Goal: Task Accomplishment & Management: Complete application form

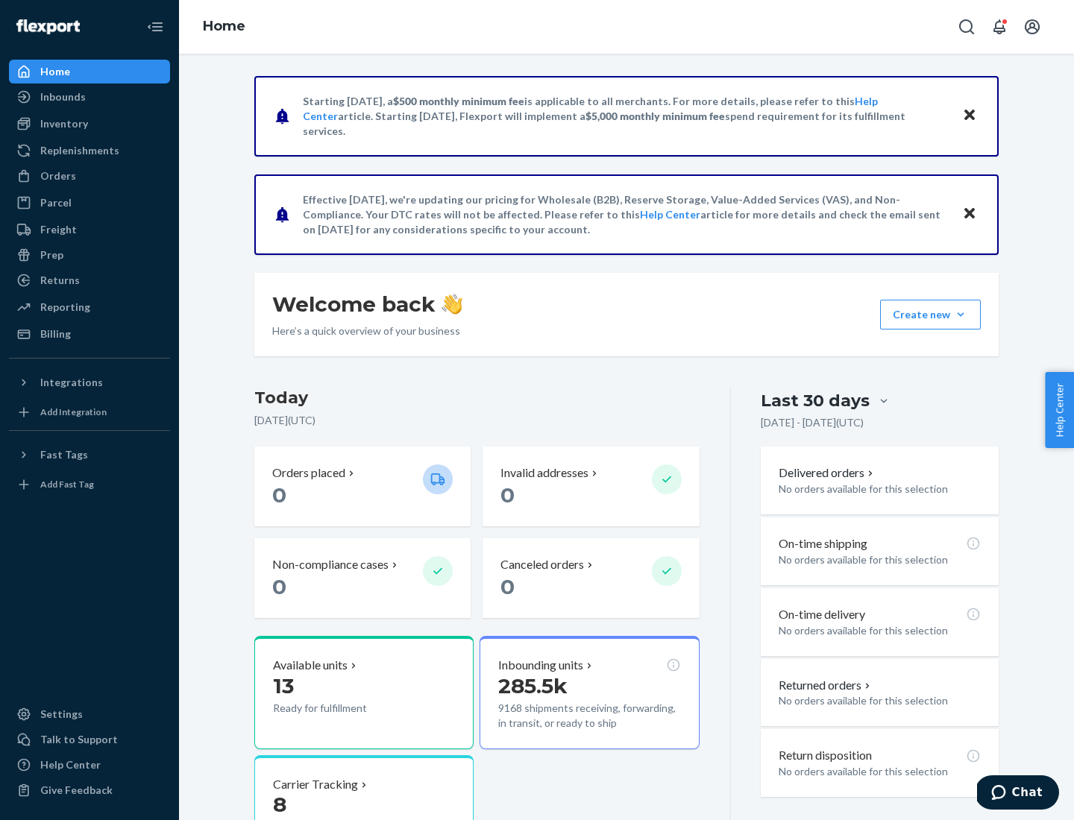
click at [960, 315] on button "Create new Create new inbound Create new order Create new product" at bounding box center [930, 315] width 101 height 30
click at [89, 97] on div "Inbounds" at bounding box center [89, 96] width 158 height 21
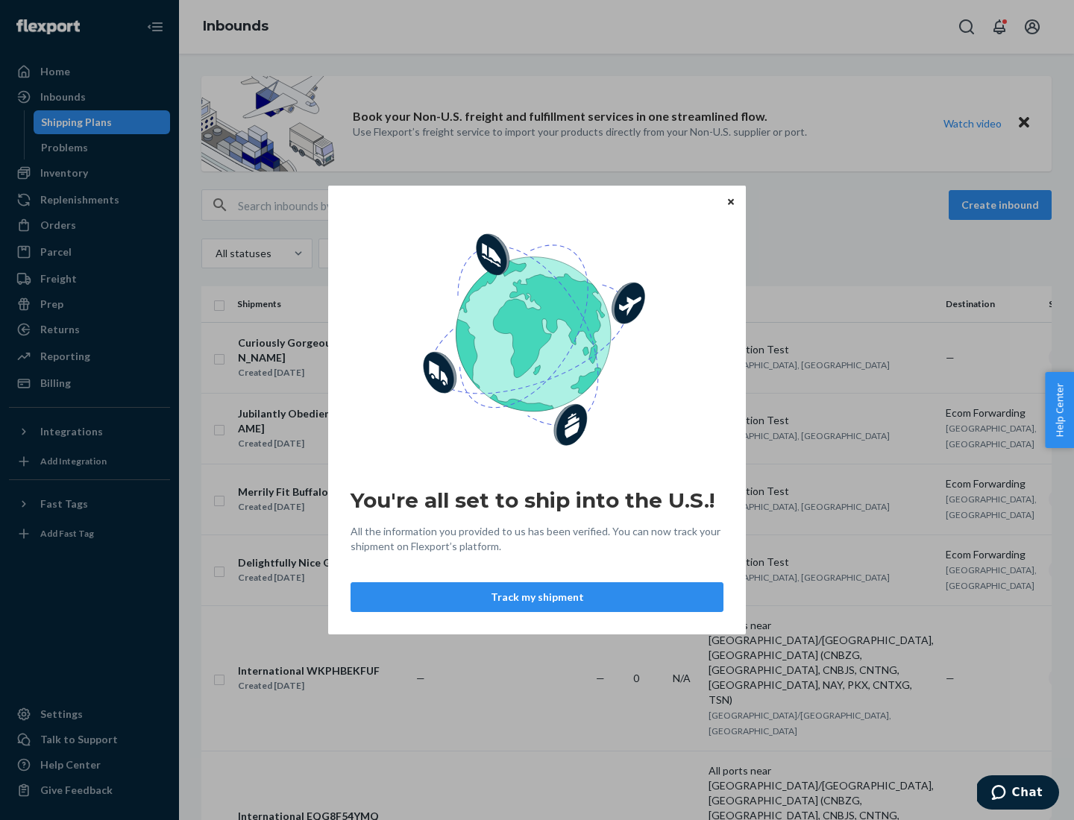
click at [89, 173] on div "You're all set to ship into the U.S.! All the information you provided to us ha…" at bounding box center [537, 410] width 1074 height 820
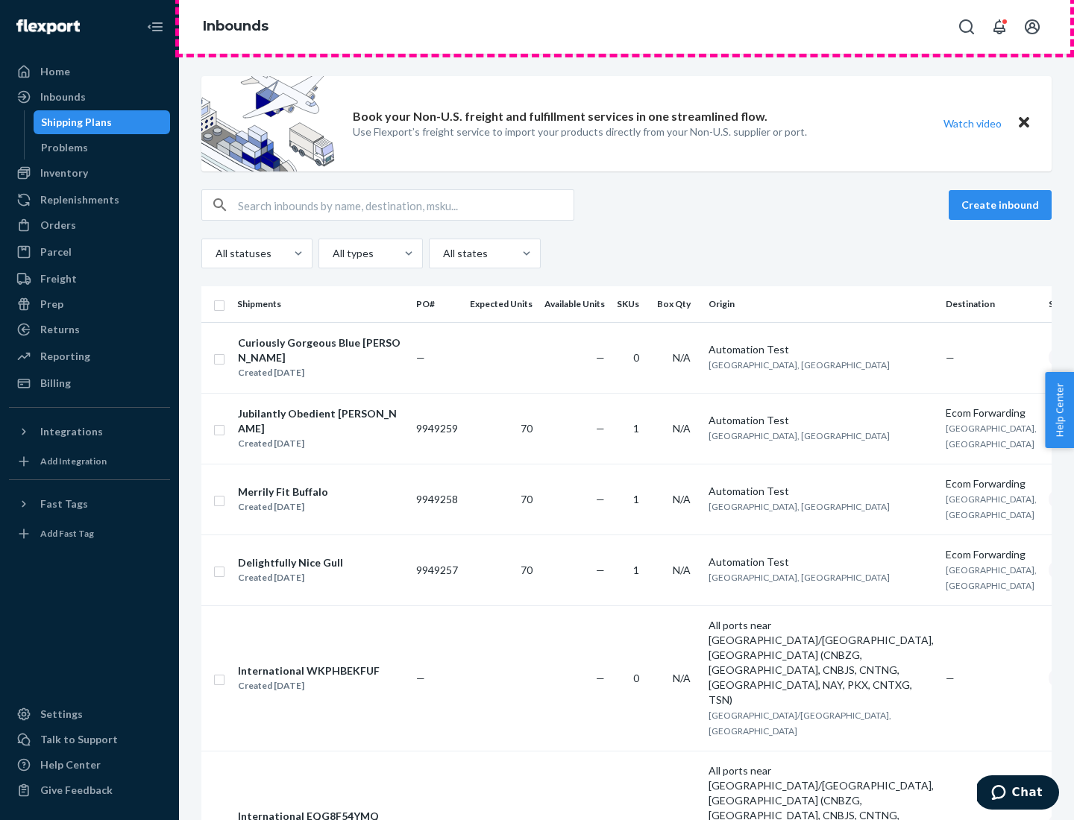
click at [626, 27] on div "Inbounds" at bounding box center [626, 27] width 895 height 54
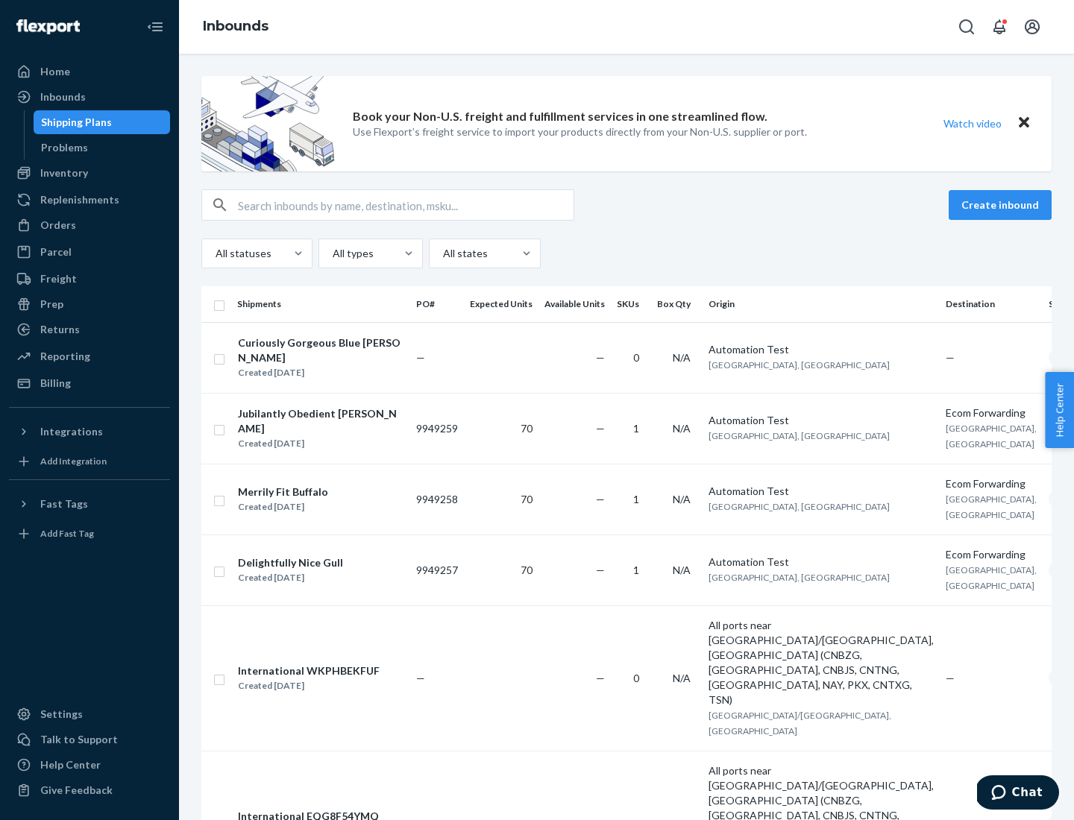
click at [626, 27] on div "Inbounds" at bounding box center [626, 27] width 895 height 54
click at [626, 253] on div "All statuses All types All states" at bounding box center [626, 254] width 850 height 30
click at [74, 122] on div "Shipping Plans" at bounding box center [76, 122] width 71 height 15
click at [1002, 205] on button "Create inbound" at bounding box center [999, 205] width 103 height 30
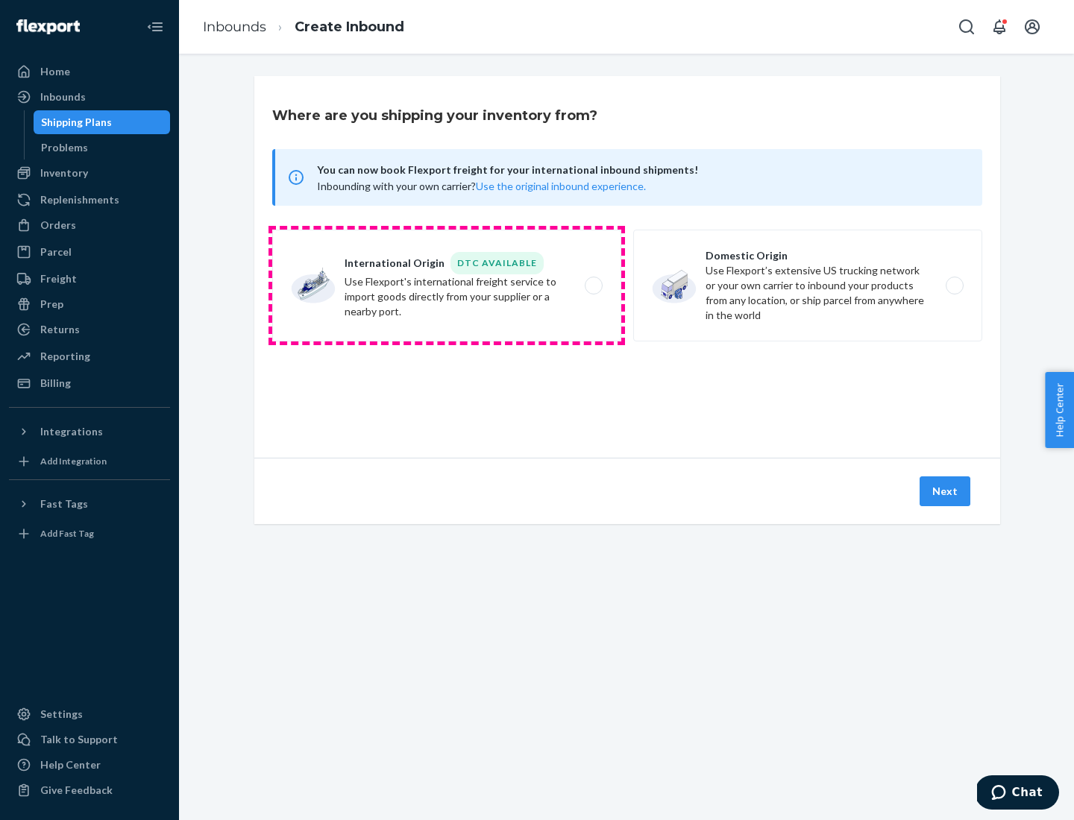
click at [447, 286] on label "International Origin DTC Available Use Flexport's international freight service…" at bounding box center [446, 286] width 349 height 112
click at [593, 286] on input "International Origin DTC Available Use Flexport's international freight service…" at bounding box center [598, 286] width 10 height 10
radio input "true"
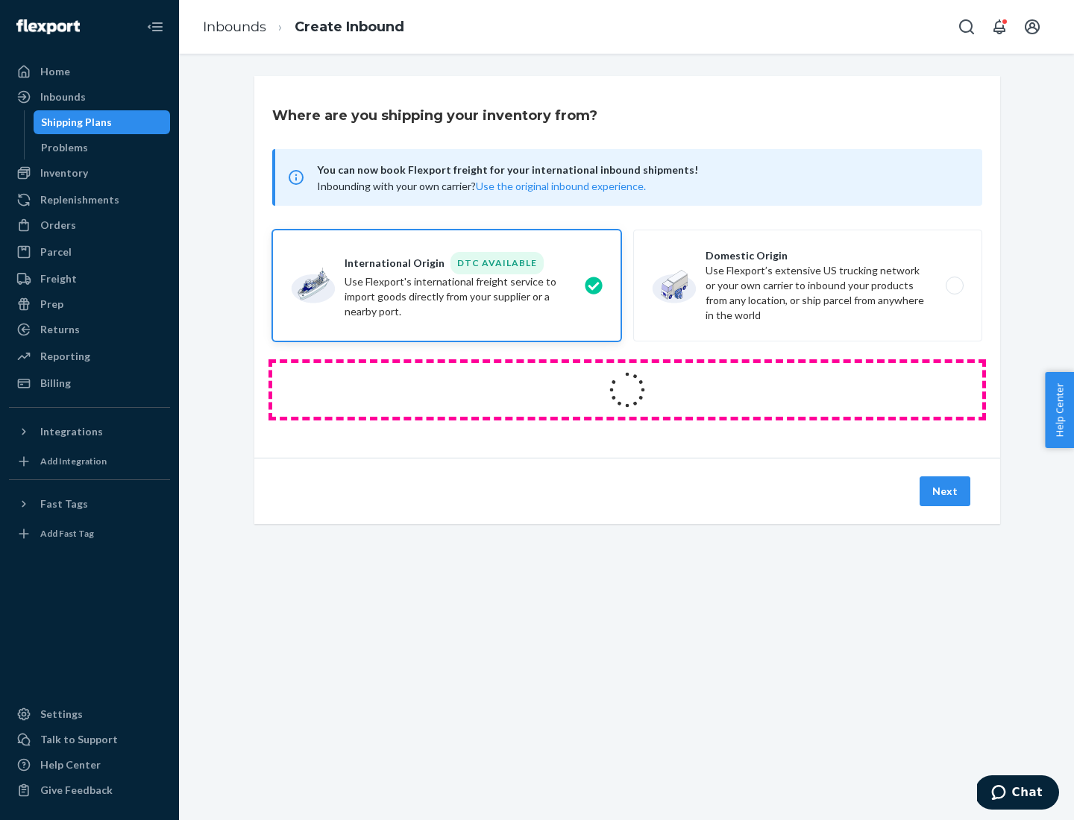
click at [627, 390] on icon at bounding box center [627, 390] width 42 height 42
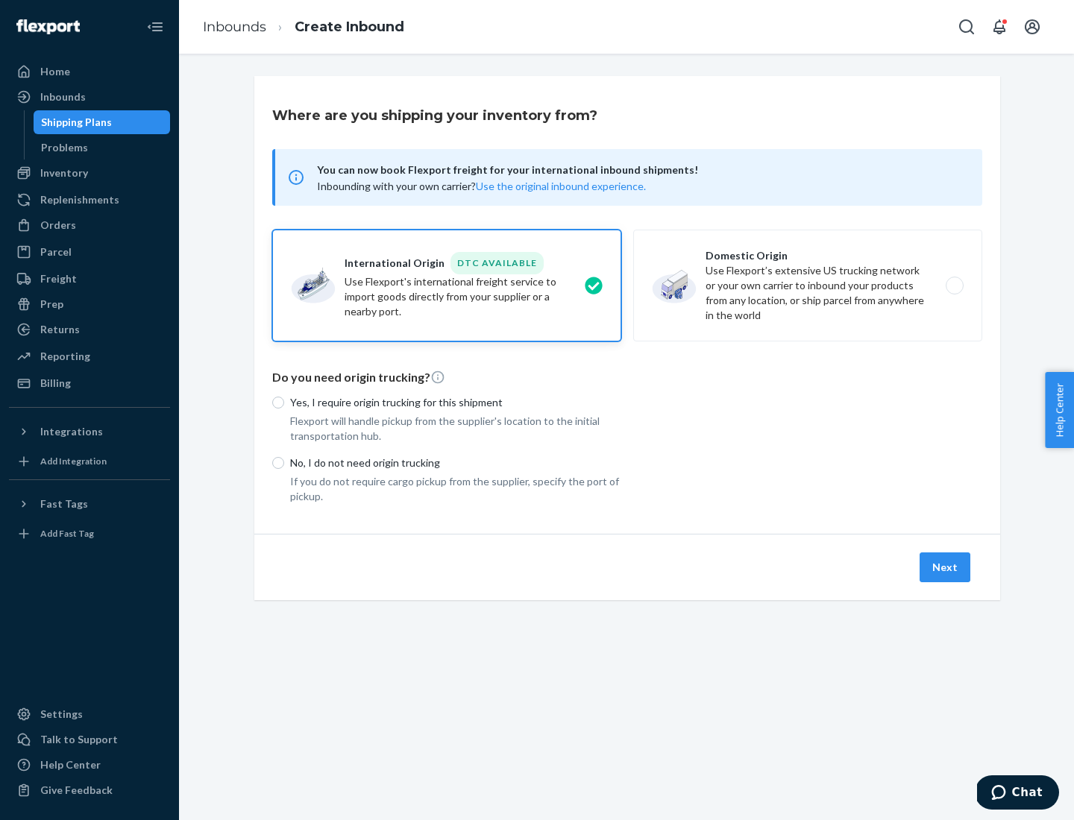
click at [456, 402] on p "Yes, I require origin trucking for this shipment" at bounding box center [455, 402] width 331 height 15
click at [284, 402] on input "Yes, I require origin trucking for this shipment" at bounding box center [278, 403] width 12 height 12
radio input "true"
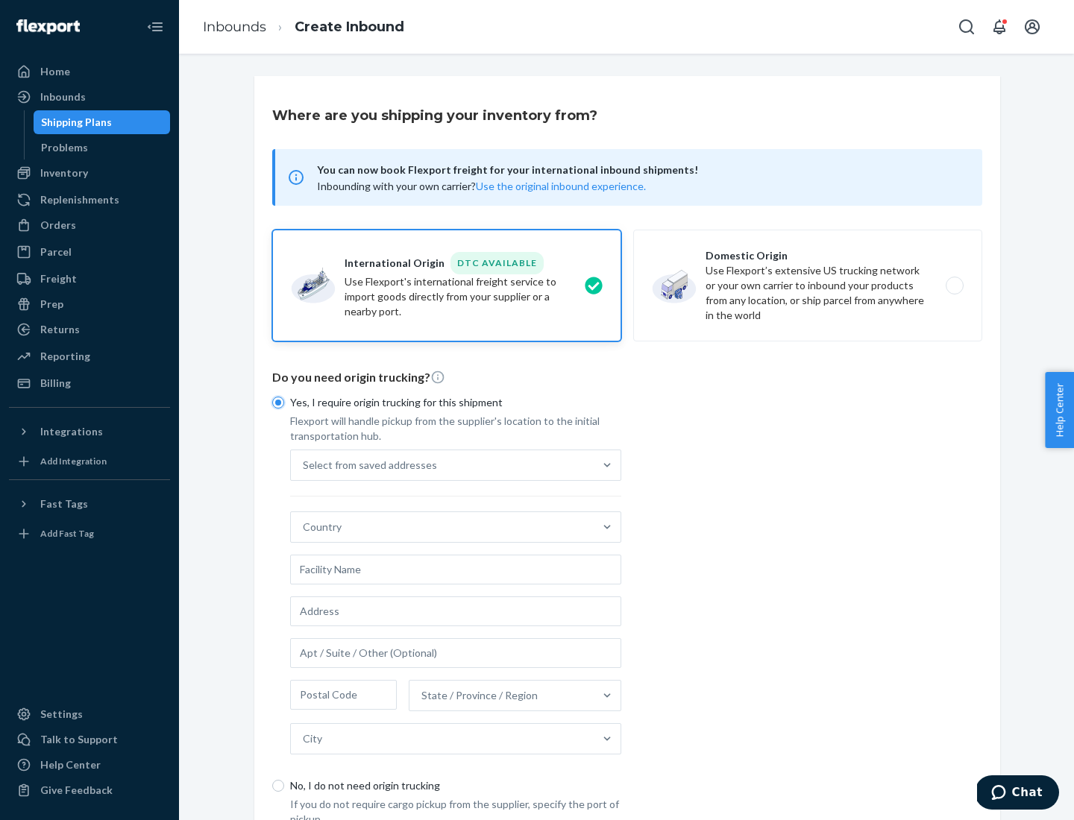
scroll to position [28, 0]
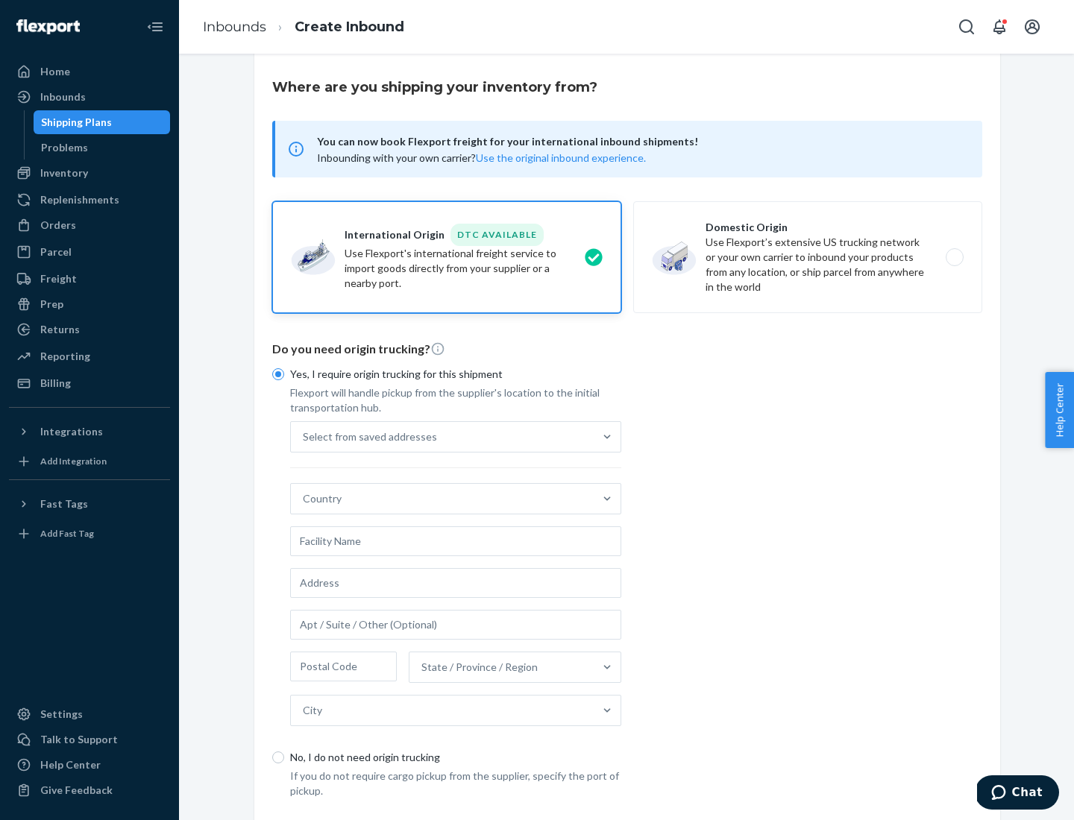
click at [442, 436] on div "Select from saved addresses" at bounding box center [442, 437] width 303 height 30
click at [304, 436] on input "Select from saved addresses" at bounding box center [303, 436] width 1 height 15
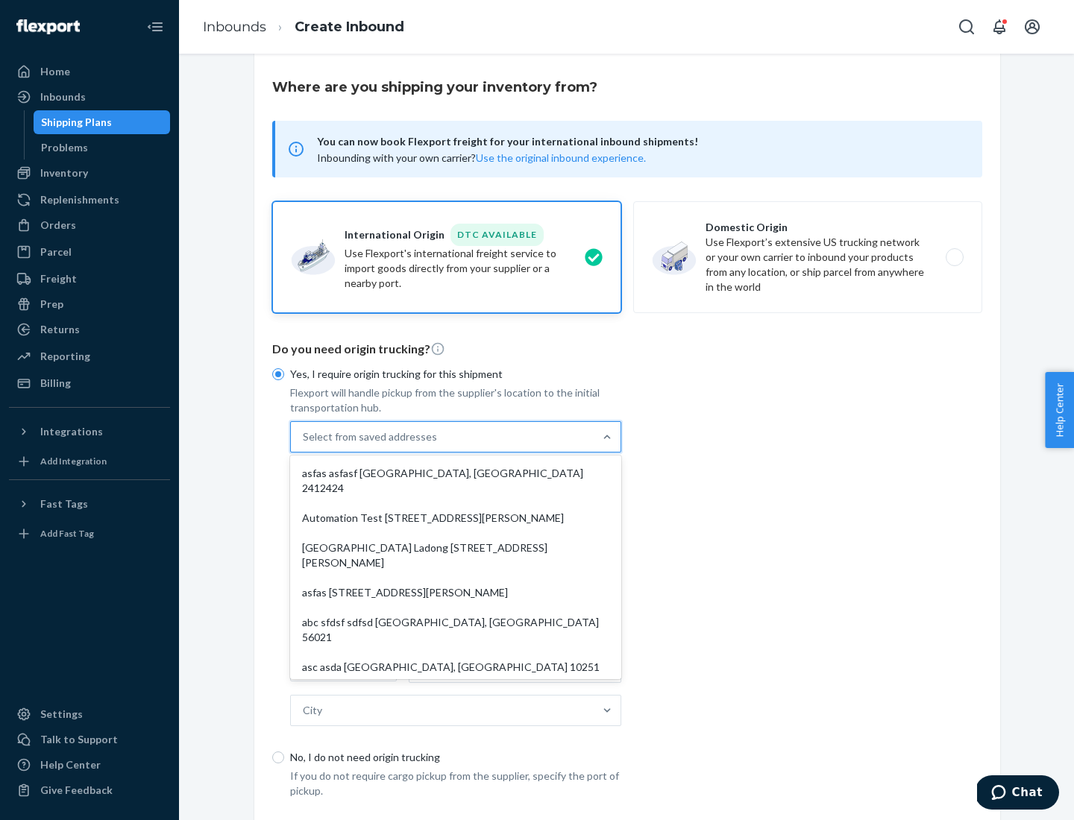
scroll to position [65, 0]
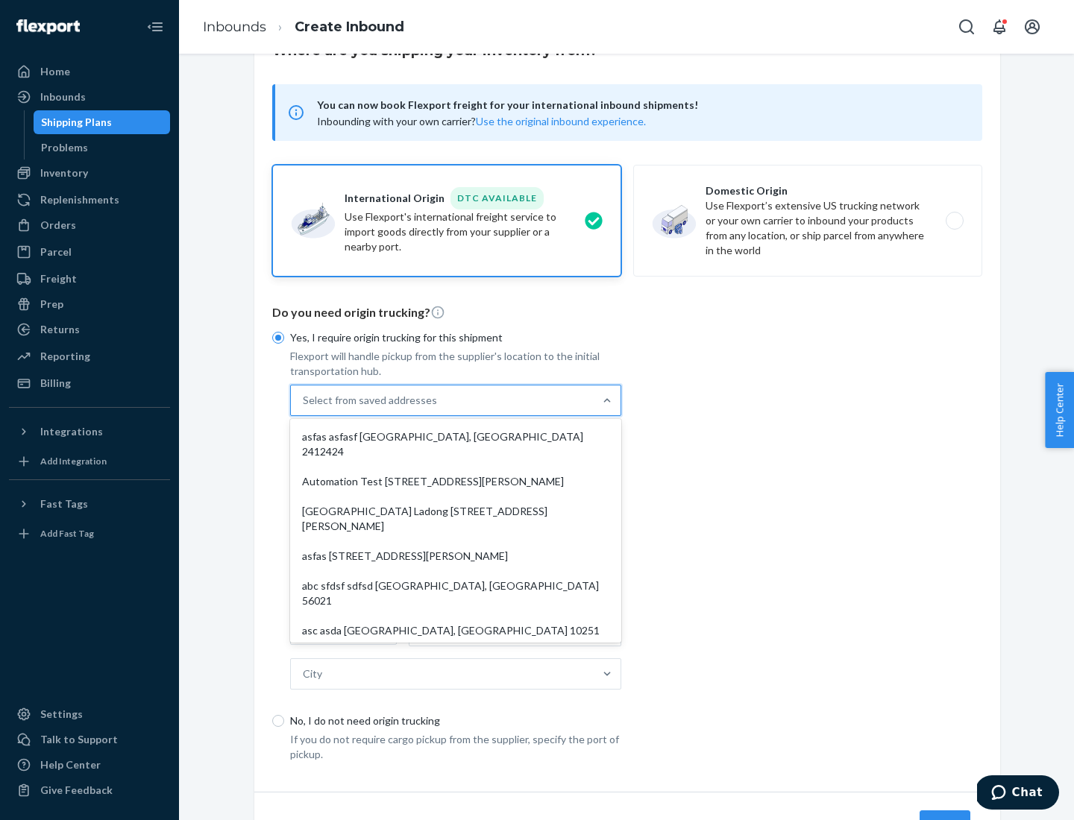
click at [456, 436] on div "asfas asfasf [GEOGRAPHIC_DATA], [GEOGRAPHIC_DATA] 2412424" at bounding box center [455, 444] width 325 height 45
click at [304, 408] on input "option asfas asfasf [GEOGRAPHIC_DATA], [GEOGRAPHIC_DATA] 2412424 focused, 1 of …" at bounding box center [303, 400] width 1 height 15
type input "asfas"
type input "asfasf"
type input "2412424"
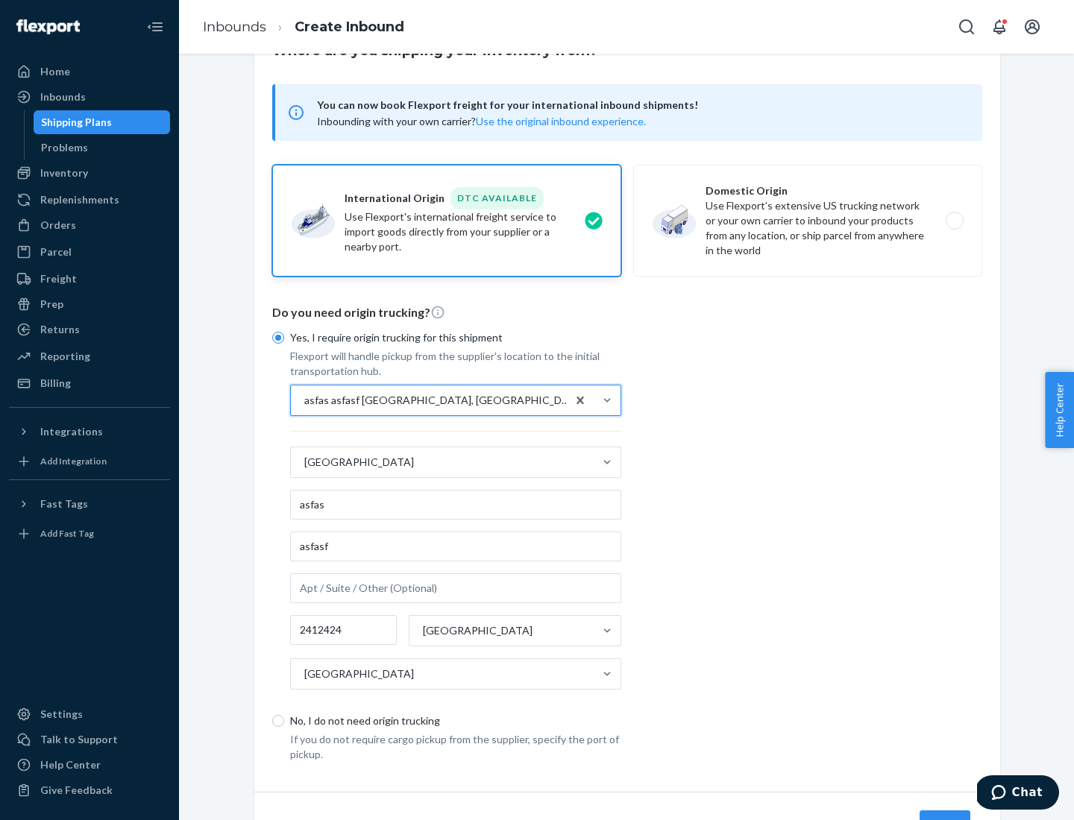
scroll to position [139, 0]
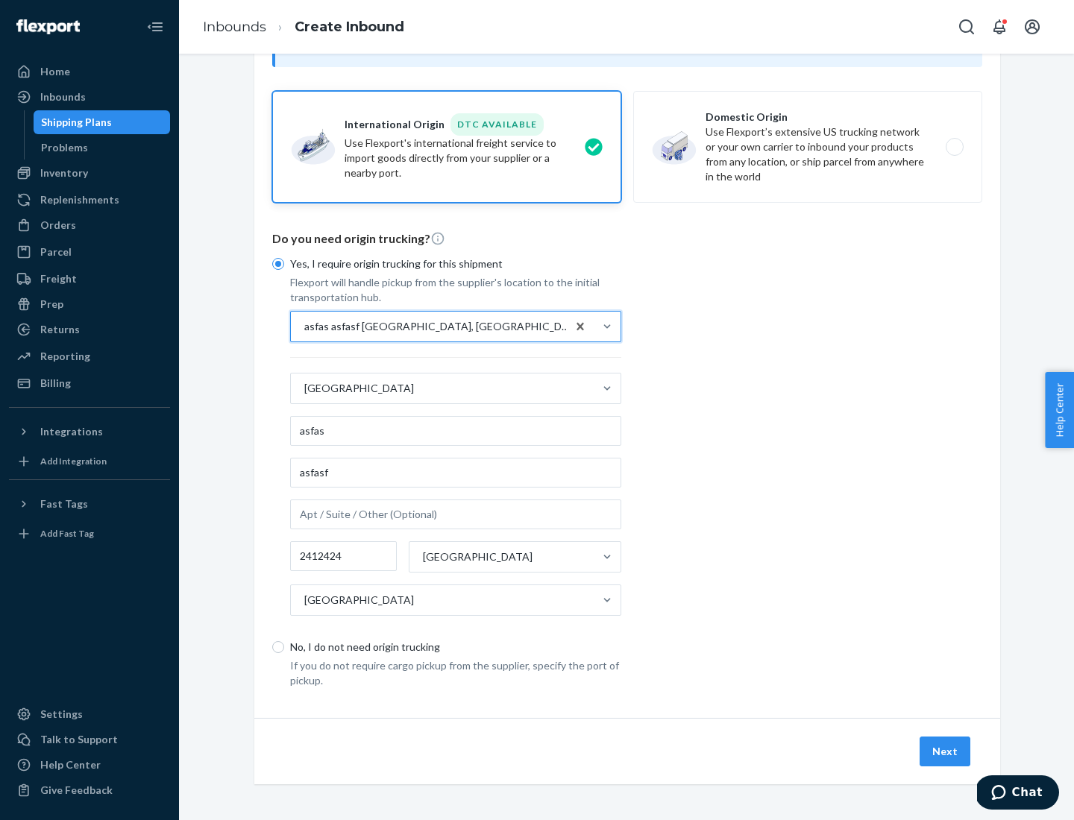
click at [945, 751] on button "Next" at bounding box center [944, 752] width 51 height 30
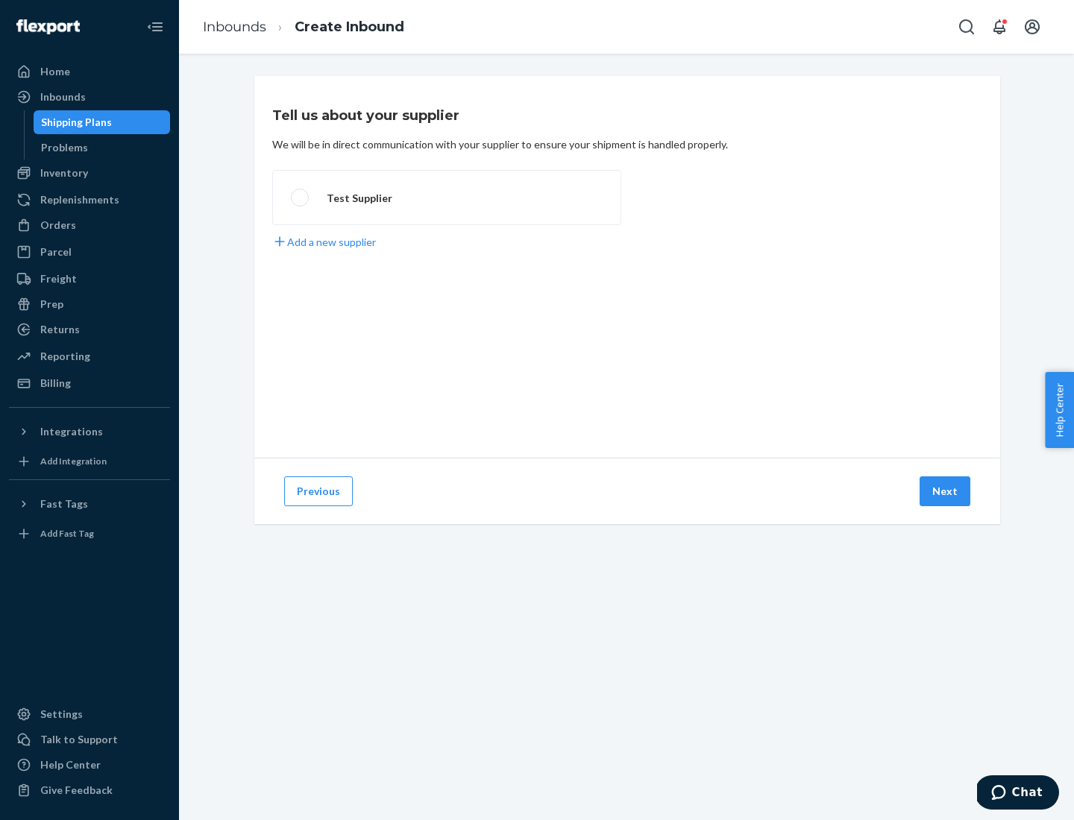
click at [447, 198] on label "Test Supplier" at bounding box center [446, 197] width 349 height 55
click at [300, 198] on input "Test Supplier" at bounding box center [296, 198] width 10 height 10
radio input "true"
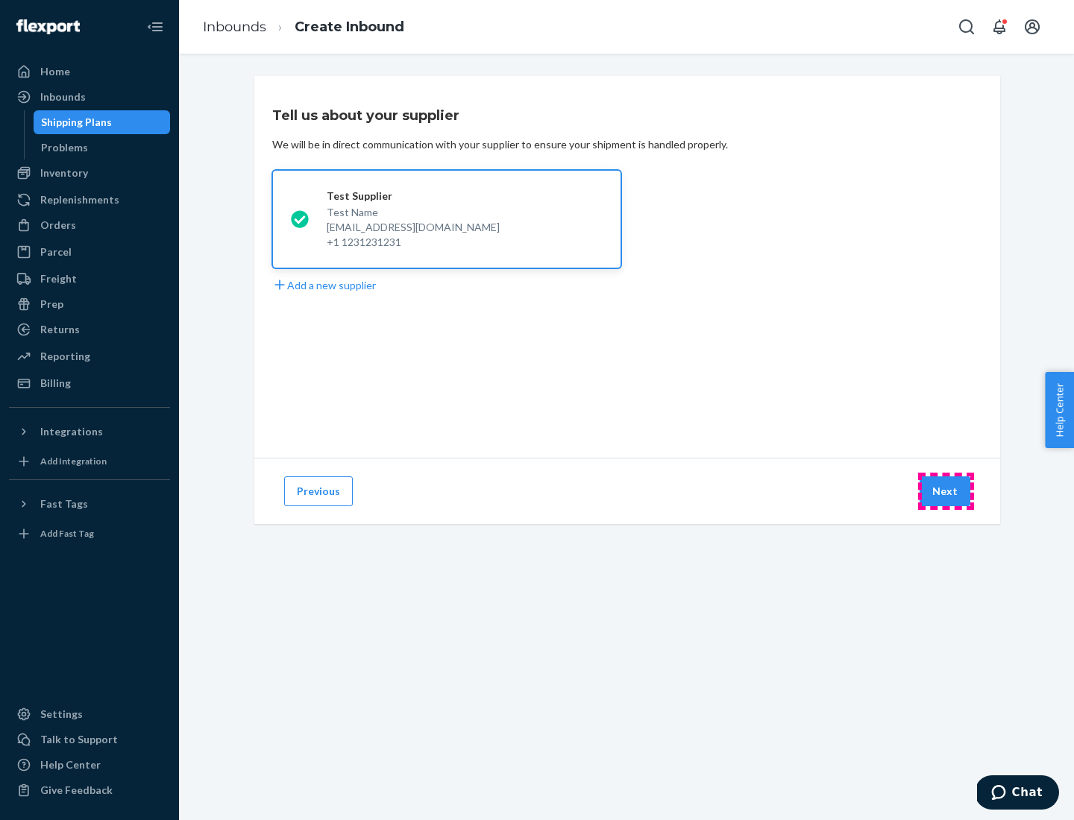
click at [945, 491] on button "Next" at bounding box center [944, 491] width 51 height 30
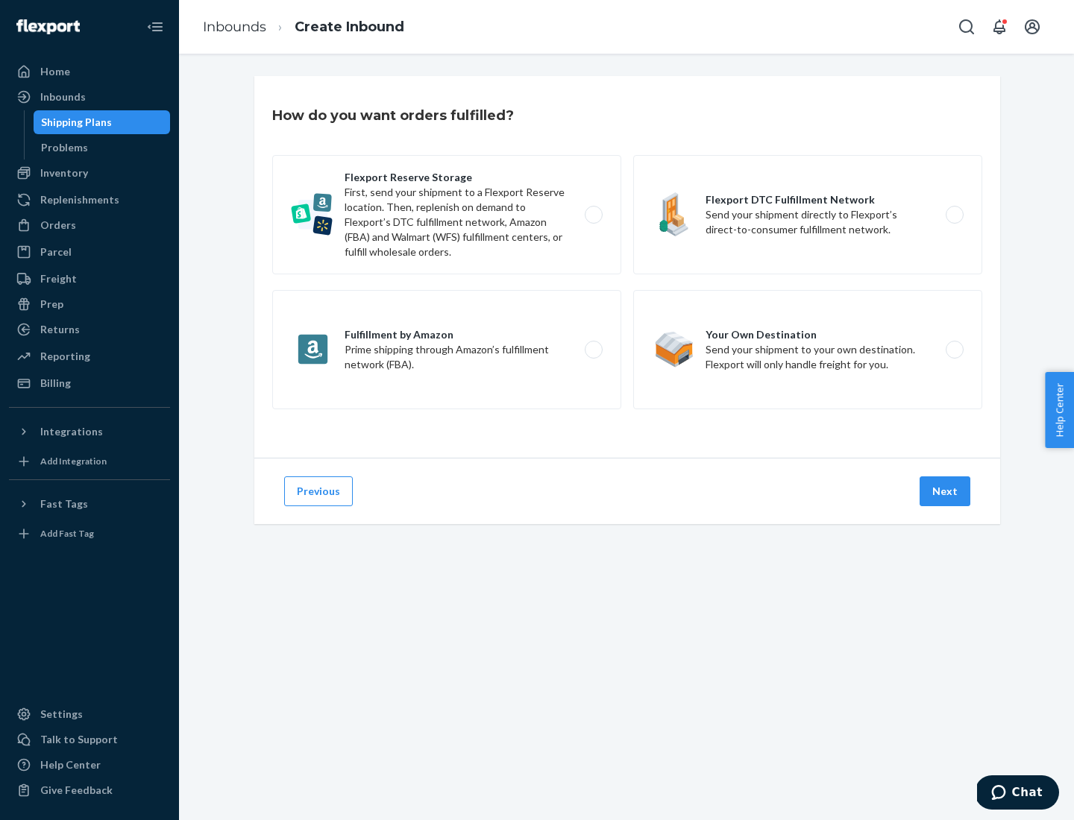
click at [447, 350] on label "Fulfillment by Amazon Prime shipping through Amazon’s fulfillment network (FBA)." at bounding box center [446, 349] width 349 height 119
click at [593, 350] on input "Fulfillment by Amazon Prime shipping through Amazon’s fulfillment network (FBA)." at bounding box center [598, 350] width 10 height 10
radio input "true"
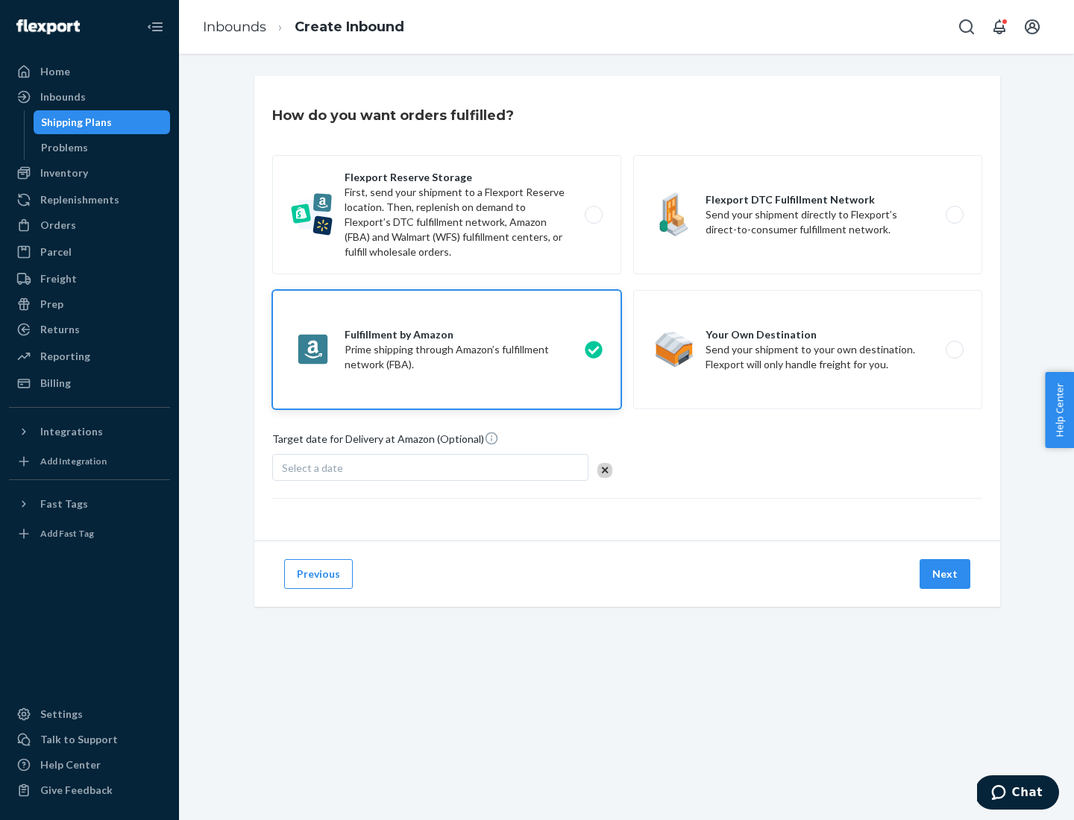
click at [945, 574] on button "Next" at bounding box center [944, 574] width 51 height 30
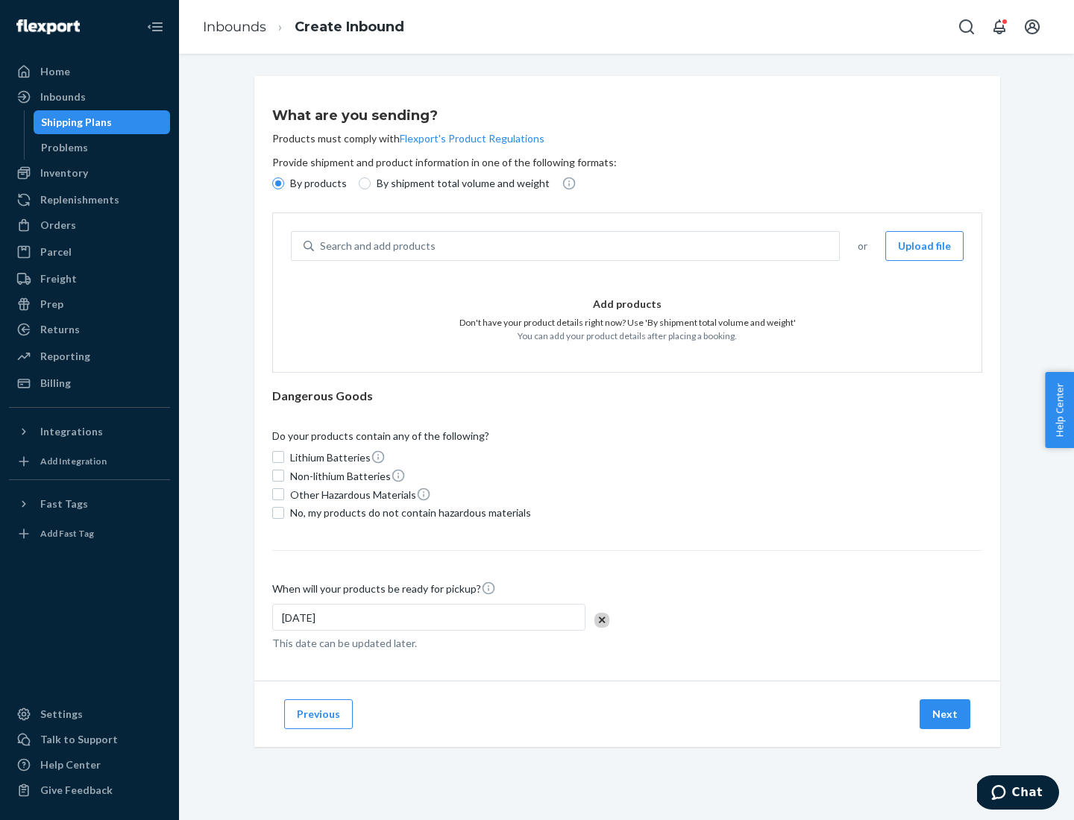
click at [459, 183] on p "By shipment total volume and weight" at bounding box center [463, 183] width 173 height 15
click at [371, 183] on input "By shipment total volume and weight" at bounding box center [365, 183] width 12 height 12
radio input "true"
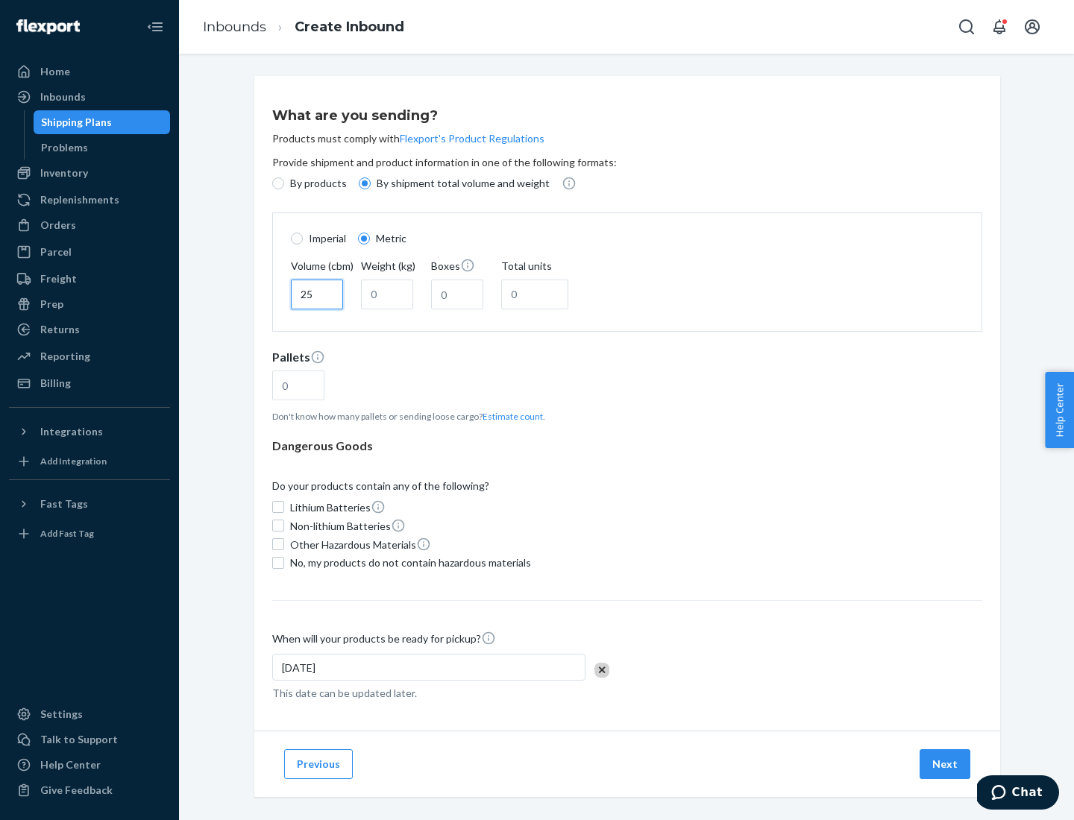
type input "25"
type input "100"
type input "50"
type input "500"
click at [509, 416] on button "Estimate count" at bounding box center [512, 416] width 60 height 13
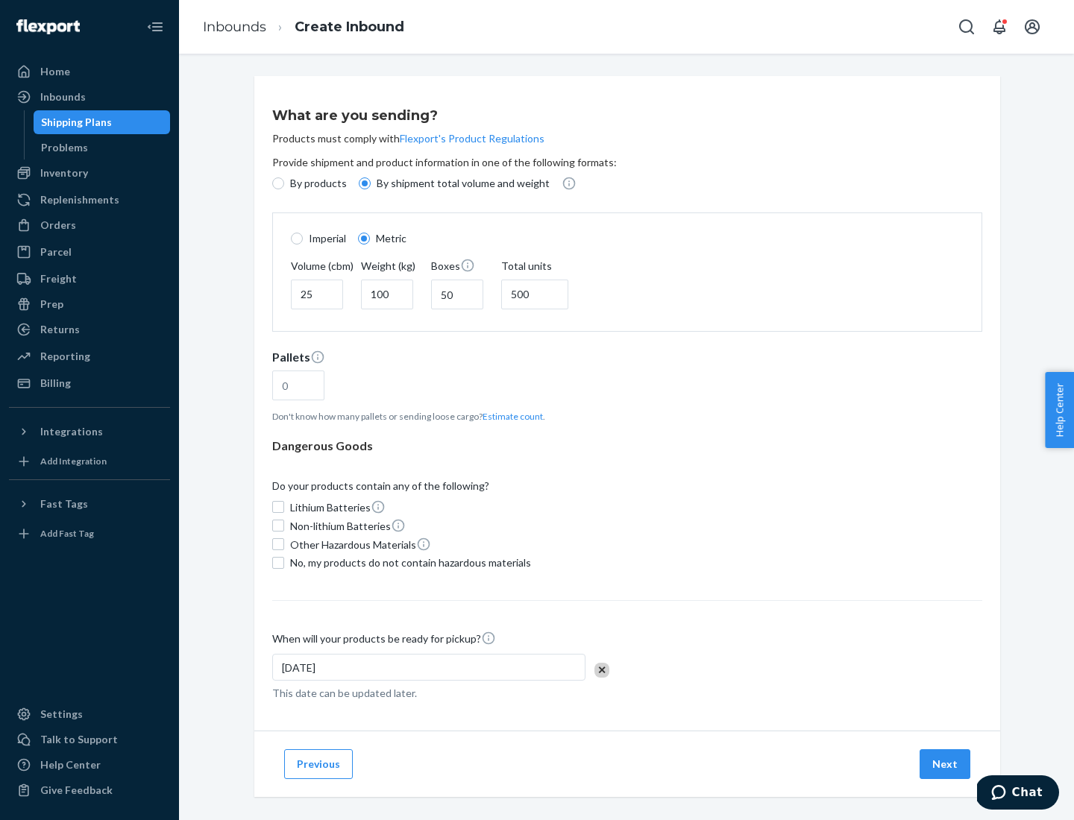
type input "16"
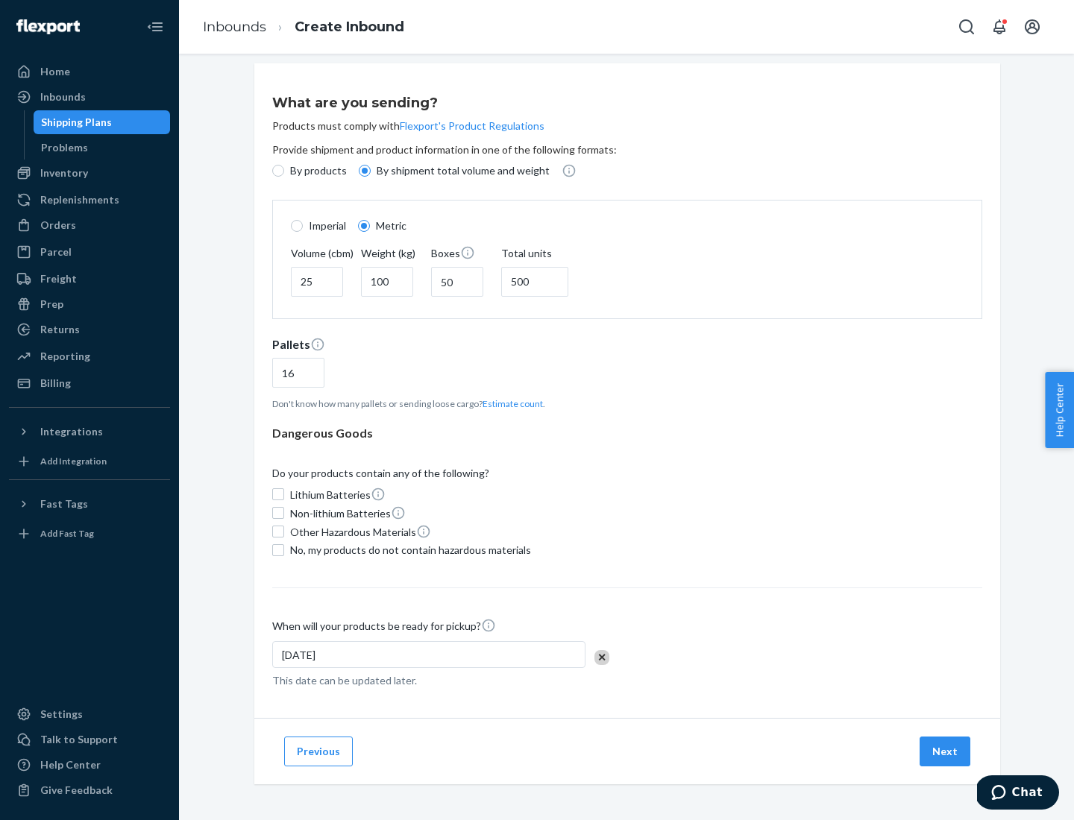
click at [408, 549] on span "No, my products do not contain hazardous materials" at bounding box center [410, 550] width 241 height 15
click at [284, 549] on input "No, my products do not contain hazardous materials" at bounding box center [278, 550] width 12 height 12
checkbox input "true"
click at [945, 751] on button "Next" at bounding box center [944, 752] width 51 height 30
